Goal: Information Seeking & Learning: Learn about a topic

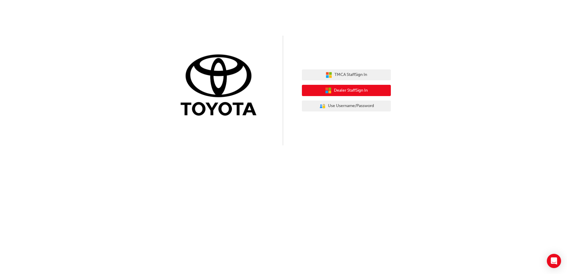
click at [351, 90] on span "Dealer Staff Sign In" at bounding box center [351, 90] width 34 height 7
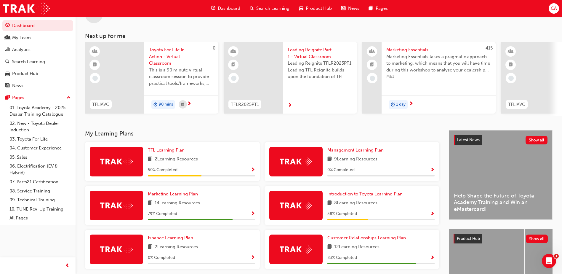
scroll to position [30, 0]
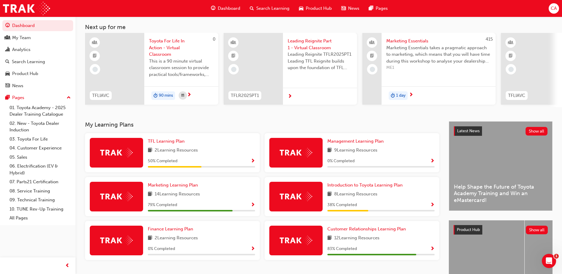
click at [210, 153] on div "2 Learning Resources" at bounding box center [201, 150] width 107 height 7
click at [255, 163] on span "Show Progress" at bounding box center [253, 161] width 4 height 5
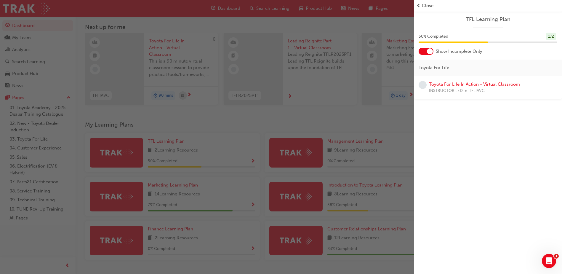
click at [379, 126] on div "button" at bounding box center [207, 137] width 414 height 274
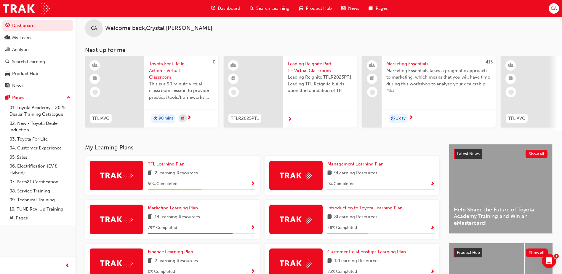
scroll to position [0, 0]
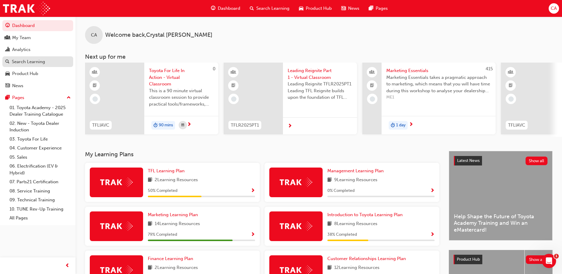
click at [29, 62] on div "Search Learning" at bounding box center [28, 61] width 33 height 7
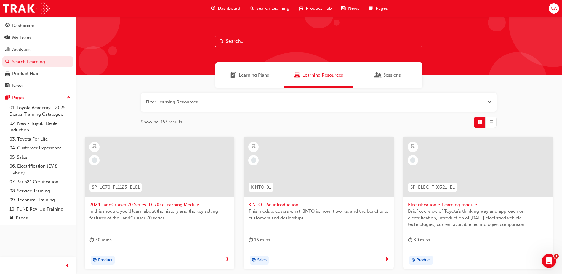
click at [259, 43] on input "text" at bounding box center [319, 41] width 208 height 11
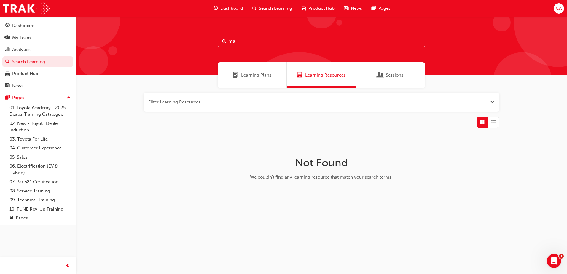
type input "m"
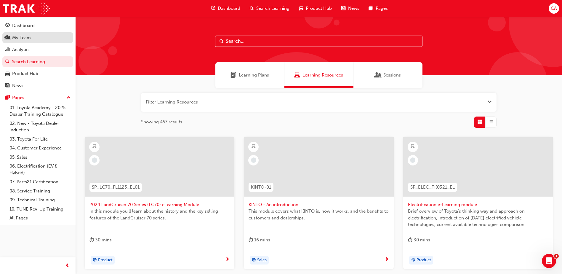
click at [30, 36] on div "My Team" at bounding box center [21, 37] width 19 height 7
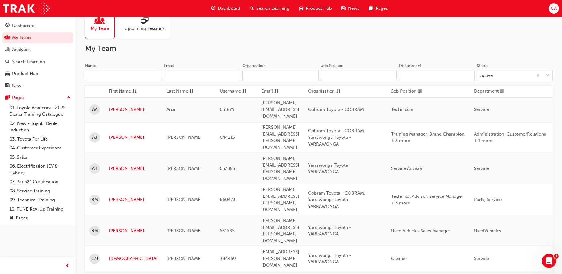
scroll to position [30, 0]
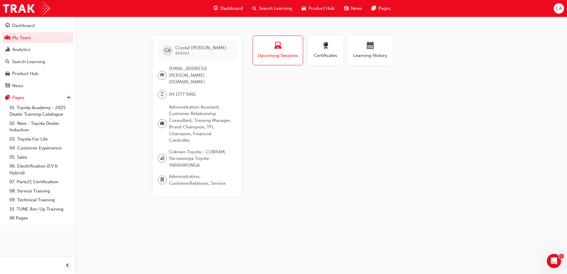
click at [261, 8] on span "Search Learning" at bounding box center [275, 8] width 33 height 7
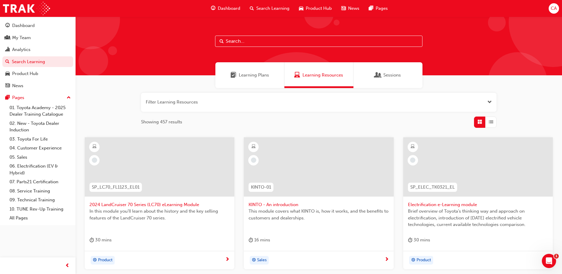
click at [251, 76] on span "Learning Plans" at bounding box center [254, 75] width 30 height 7
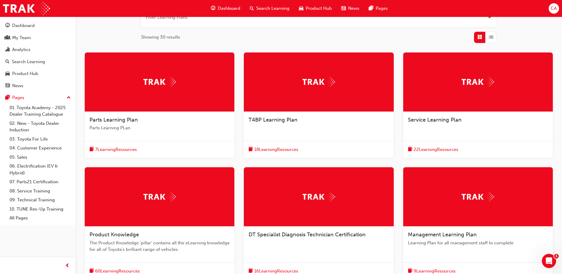
scroll to position [148, 0]
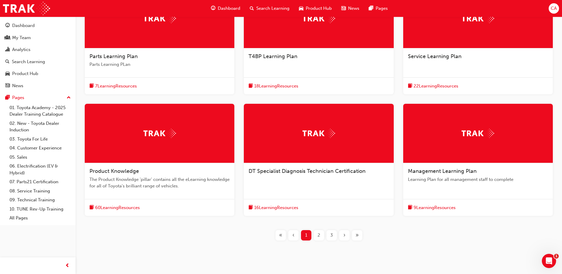
click at [317, 237] on div "2" at bounding box center [319, 235] width 10 height 10
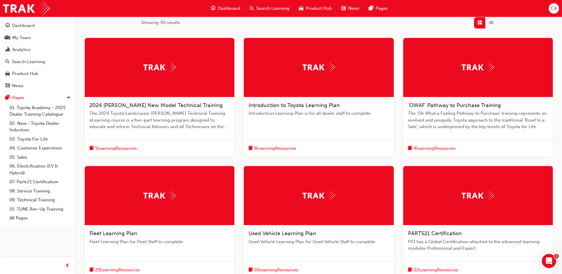
scroll to position [176, 0]
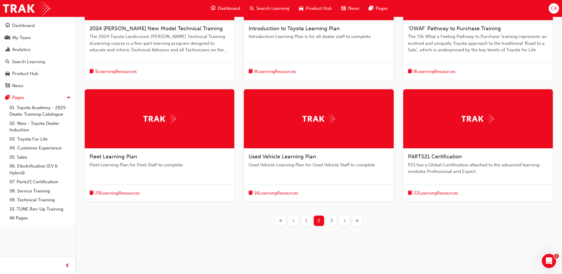
click at [332, 221] on span "3" at bounding box center [332, 220] width 3 height 7
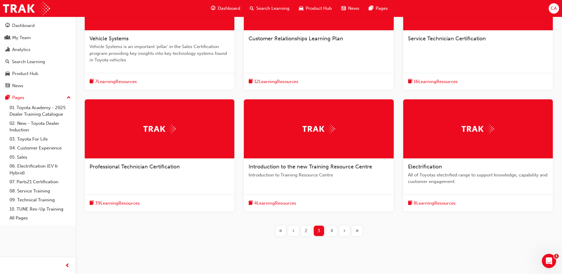
scroll to position [176, 0]
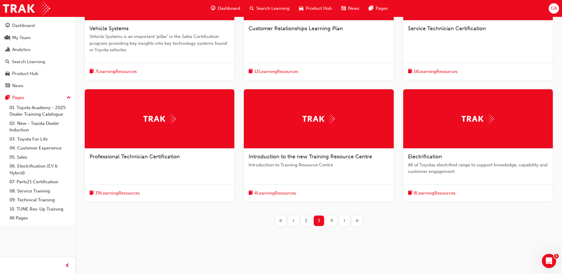
click at [331, 219] on span "4" at bounding box center [332, 220] width 3 height 7
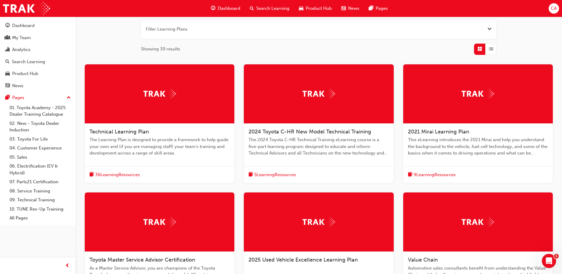
scroll to position [58, 0]
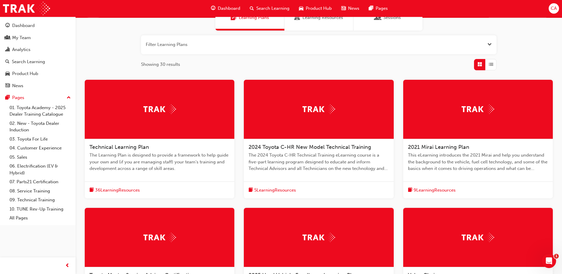
scroll to position [176, 0]
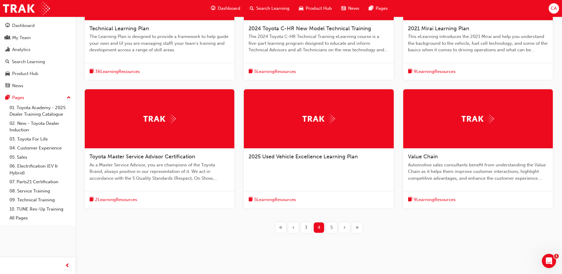
scroll to position [148, 0]
